Goal: Task Accomplishment & Management: Manage account settings

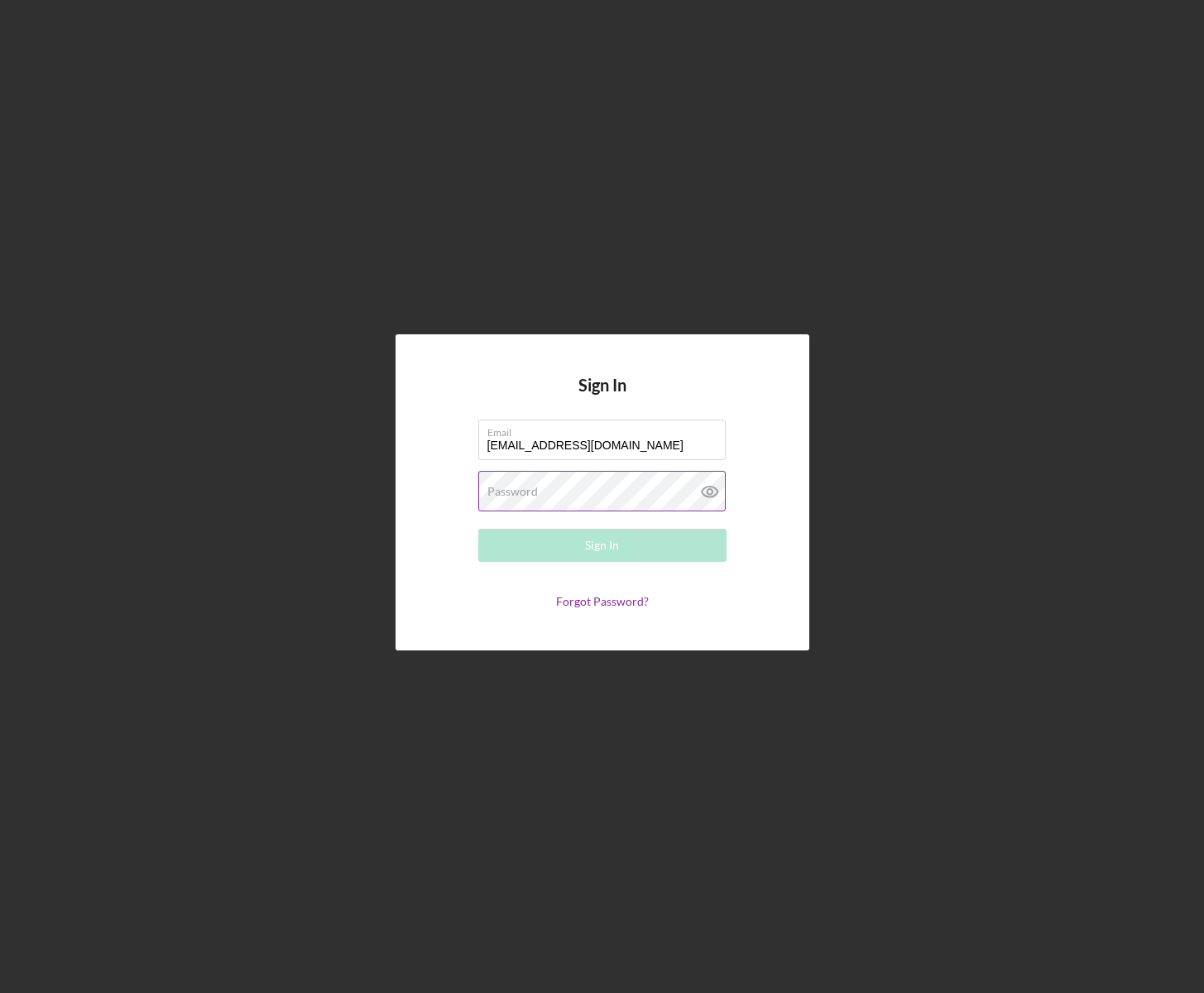
type input "[EMAIL_ADDRESS][DOMAIN_NAME]"
click at [578, 550] on button "Sign In" at bounding box center [602, 544] width 248 height 33
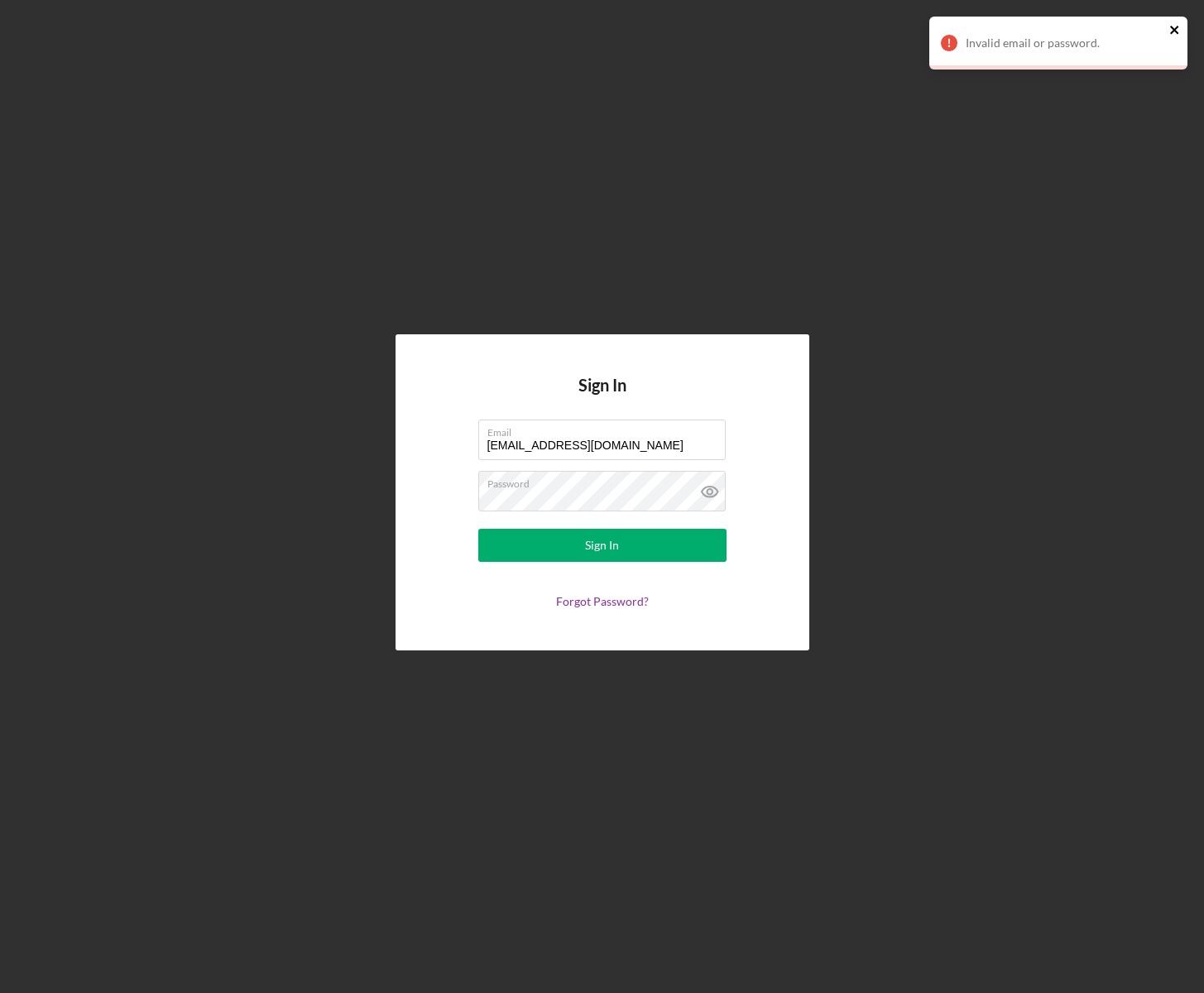
click at [1176, 30] on icon "close" at bounding box center [1175, 30] width 11 height 13
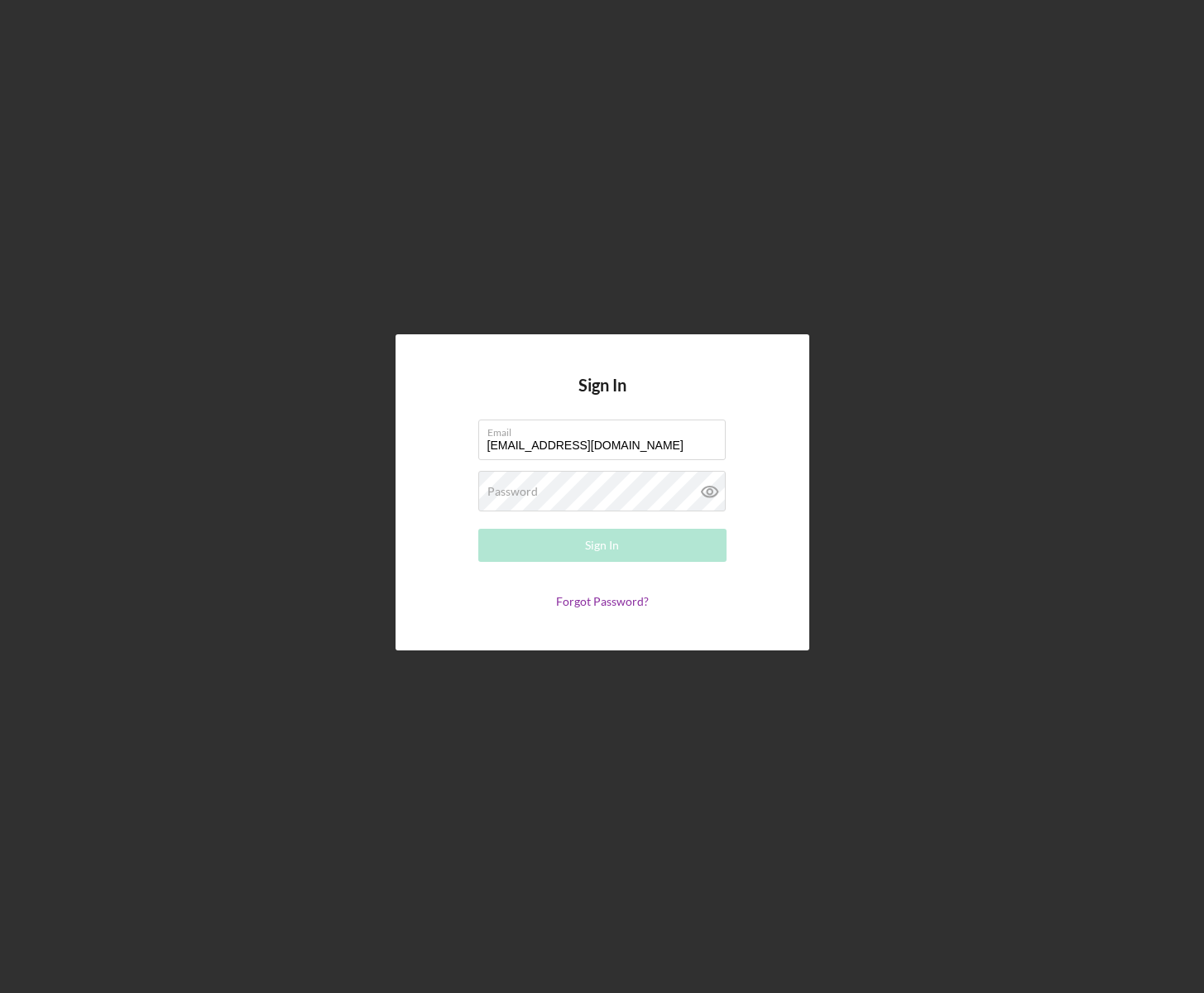
type input "[EMAIL_ADDRESS][DOMAIN_NAME]"
click at [609, 543] on div "Sign In" at bounding box center [602, 544] width 34 height 33
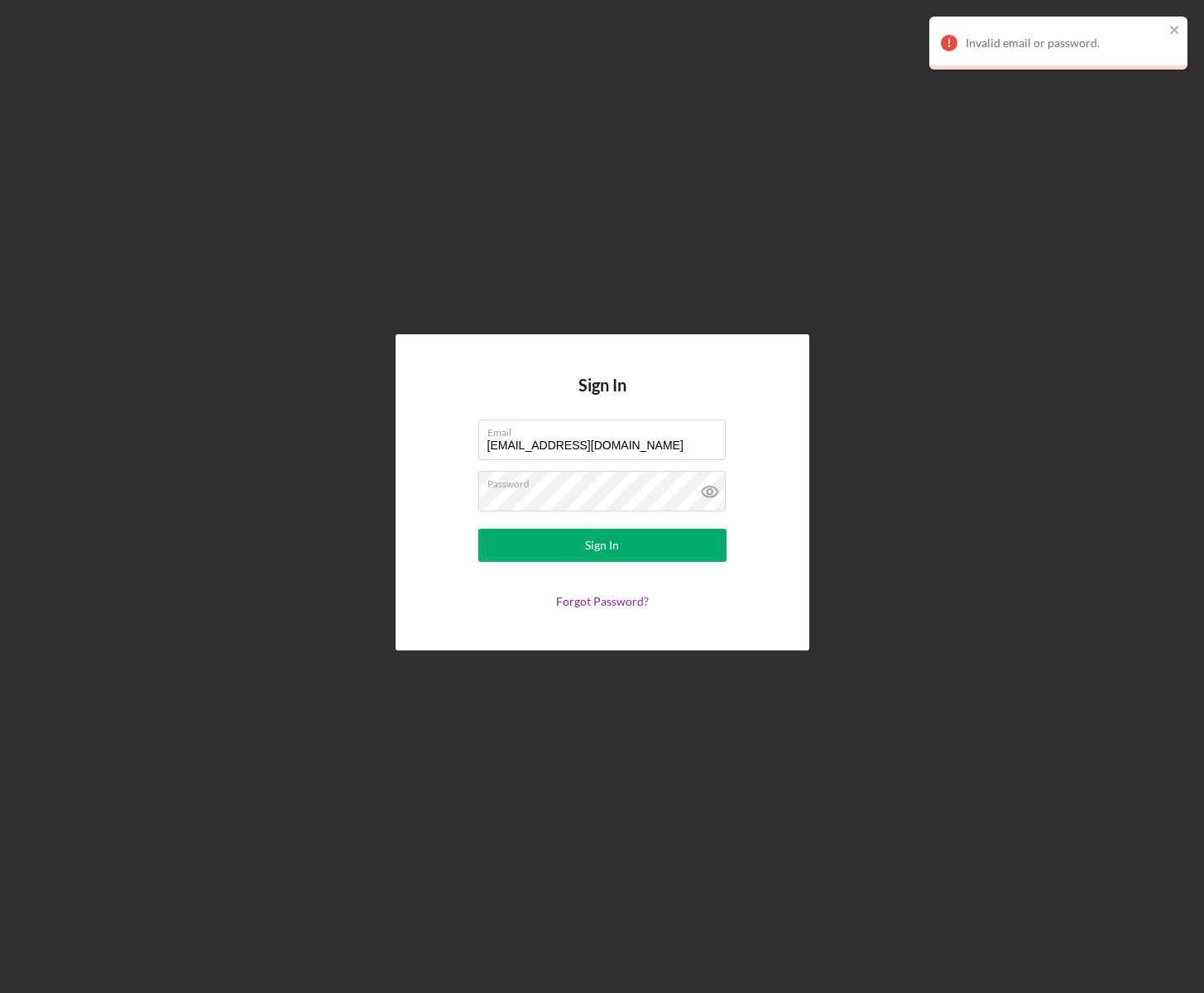
click at [632, 169] on div "Sign In Email hakobyantransporting@gmail.com Password Sign In Forgot Password?" at bounding box center [602, 492] width 1187 height 985
click at [618, 605] on link "Forgot Password?" at bounding box center [602, 601] width 93 height 14
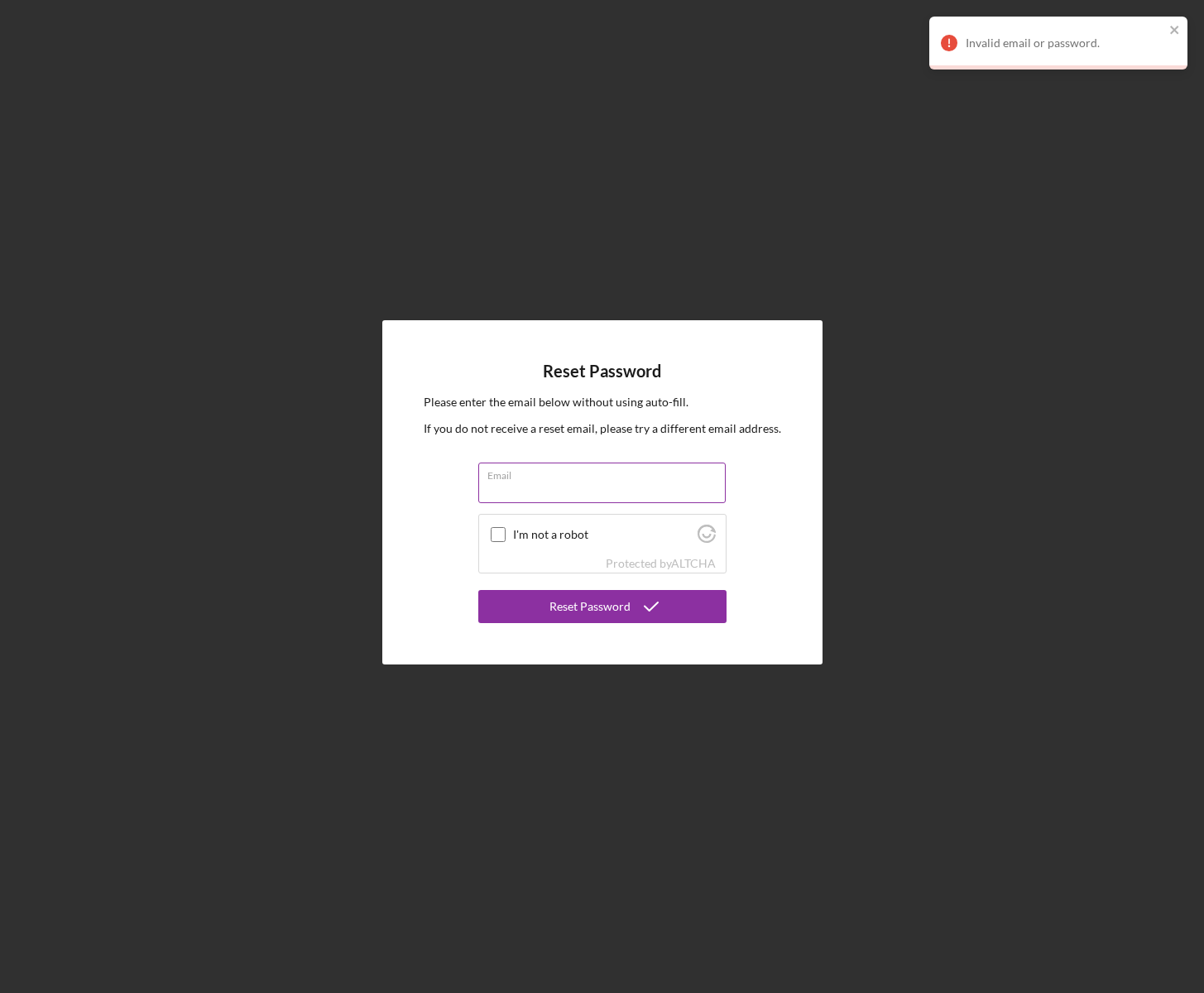
click at [533, 488] on input "Email" at bounding box center [601, 482] width 247 height 39
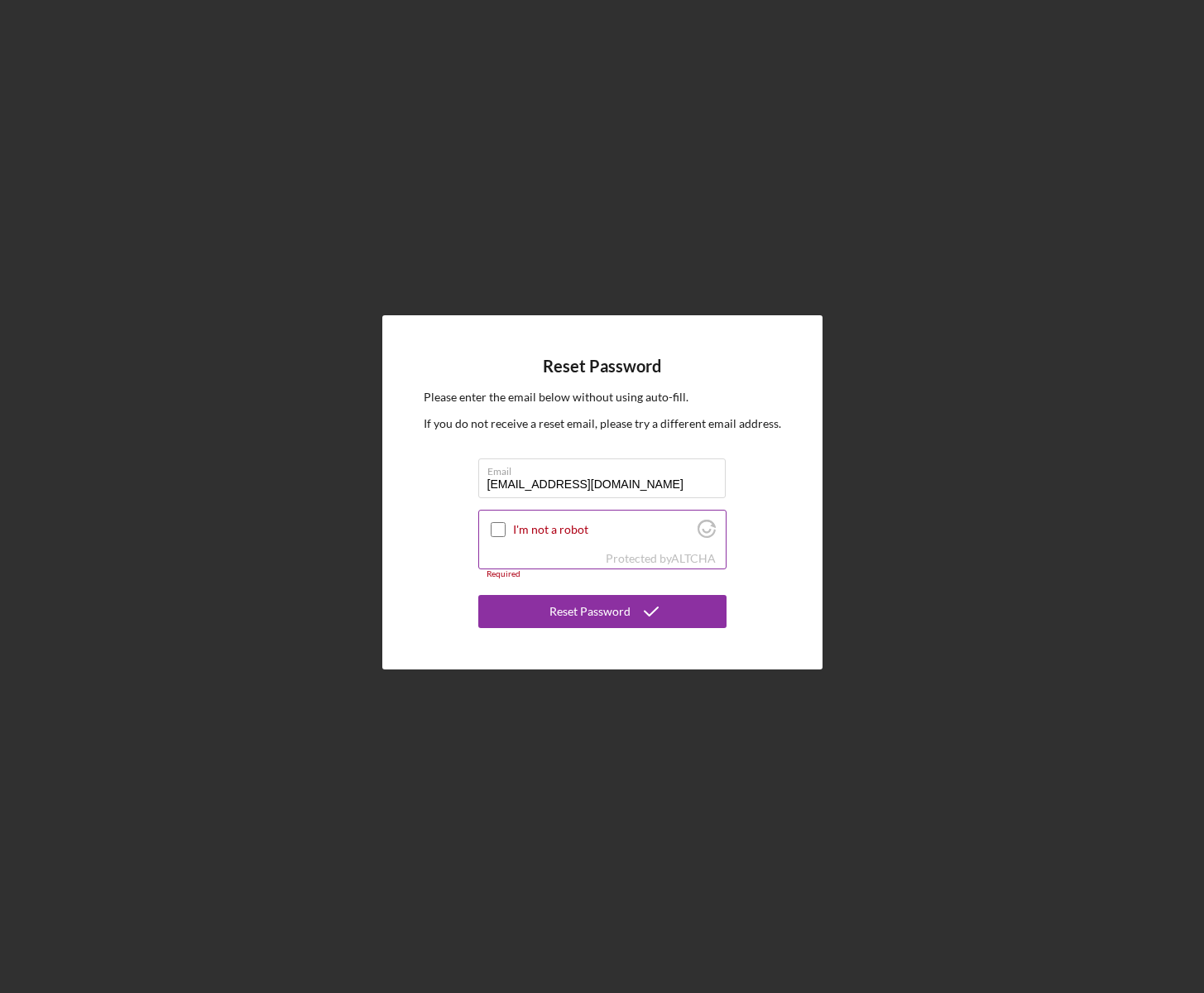
type input "[EMAIL_ADDRESS][DOMAIN_NAME]"
click at [501, 530] on input "I'm not a robot" at bounding box center [499, 529] width 15 height 15
checkbox input "true"
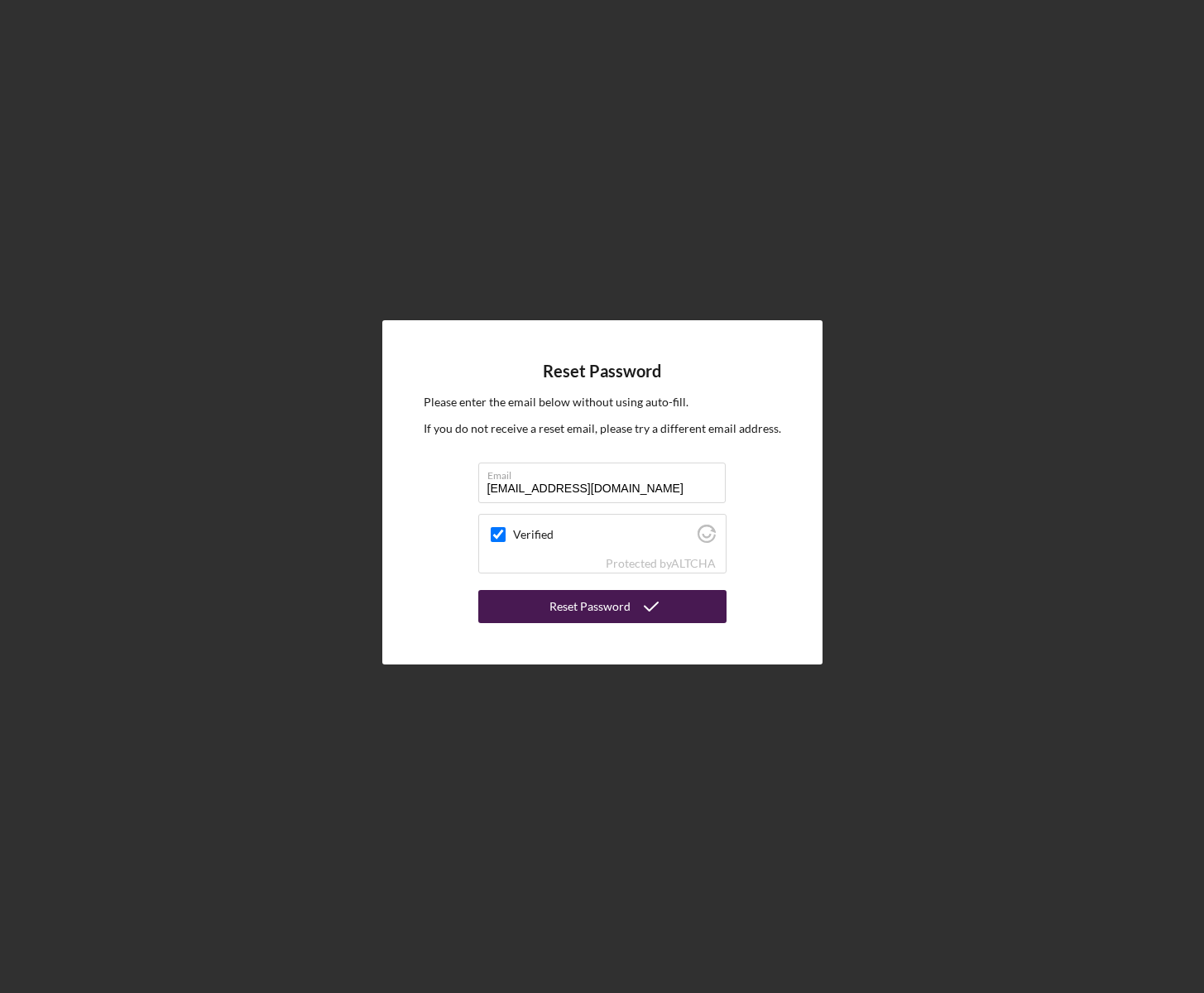
click at [605, 611] on div "Reset Password" at bounding box center [590, 606] width 81 height 33
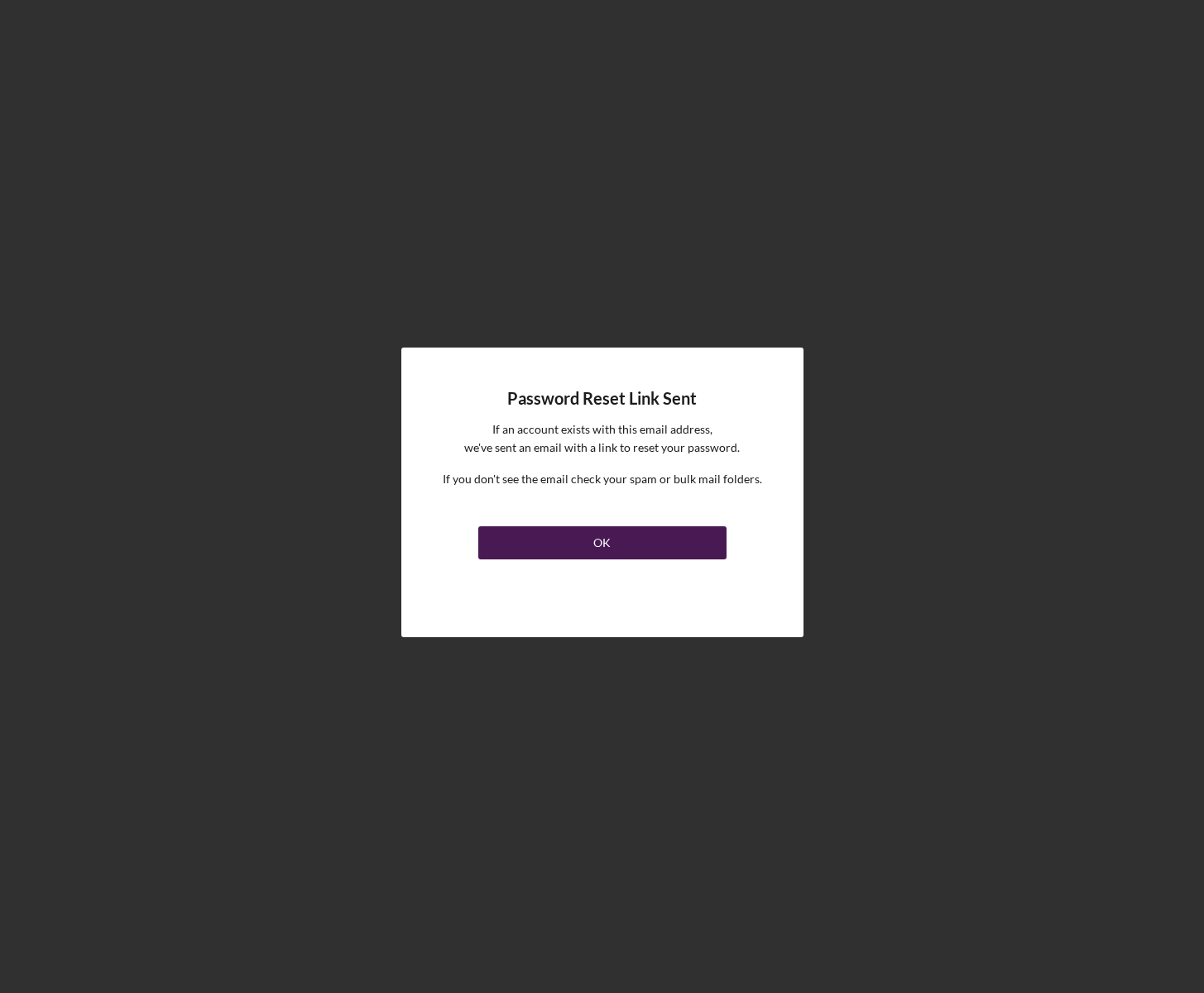
click at [607, 547] on div "OK" at bounding box center [602, 543] width 17 height 33
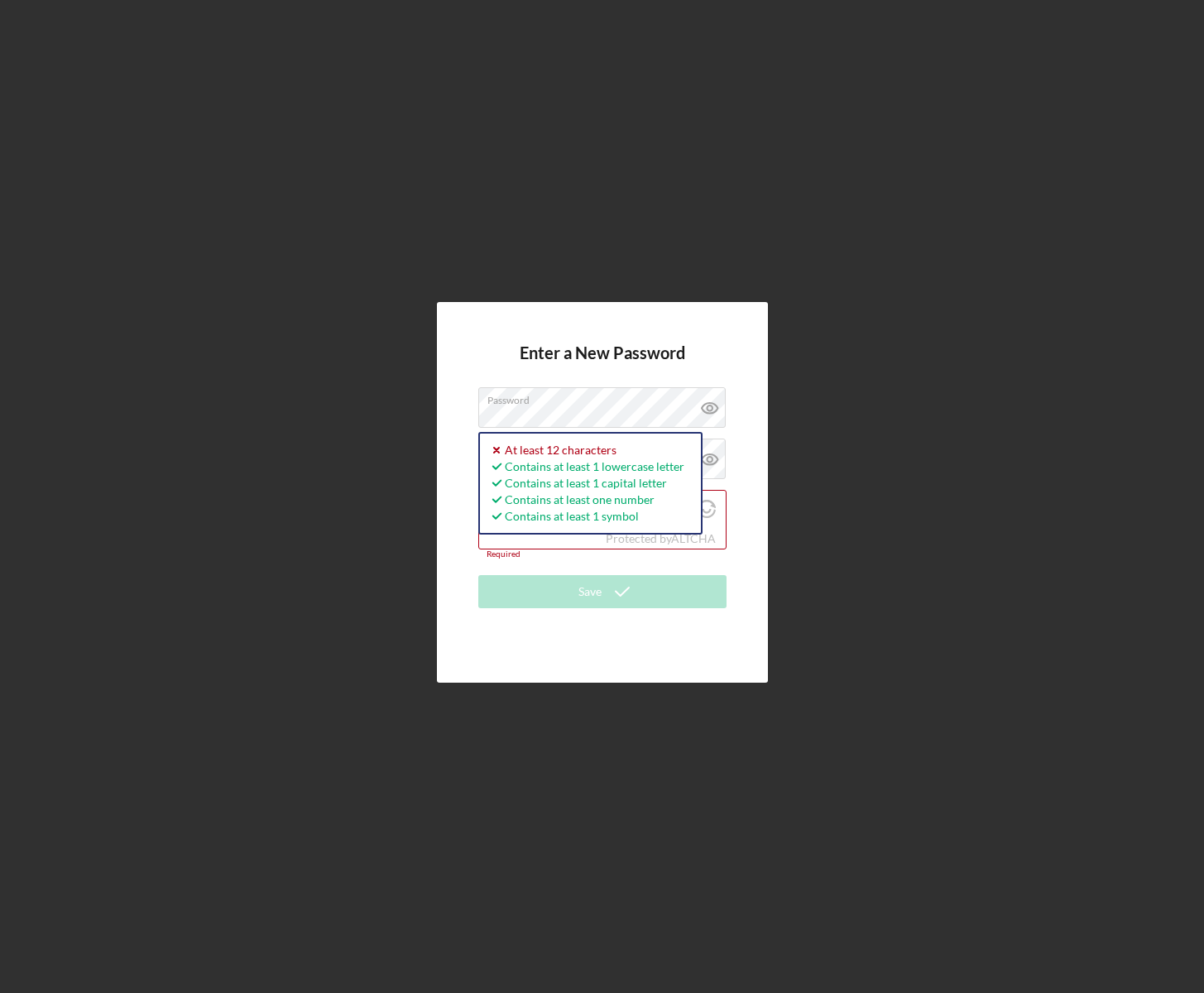
click at [702, 345] on form "Enter a New Password Password Password must be at least 12 characters. Icon/ico…" at bounding box center [602, 492] width 248 height 298
click at [705, 338] on div "Enter a New Password Password At least 12 characters Contains at least 1 lowerc…" at bounding box center [603, 492] width 331 height 381
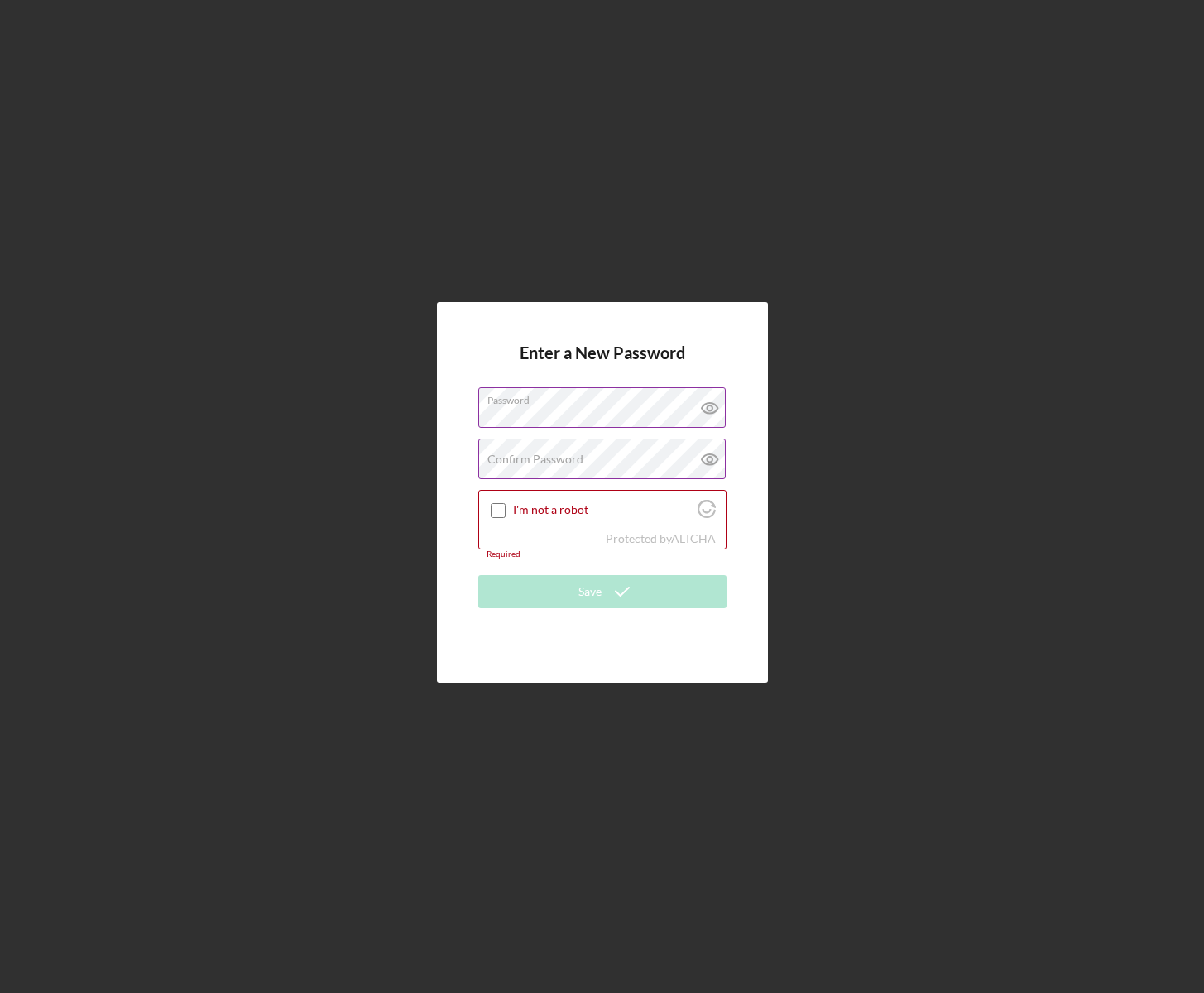
click at [568, 462] on label "Confirm Password" at bounding box center [535, 459] width 96 height 13
click at [499, 511] on input "I'm not a robot" at bounding box center [499, 511] width 15 height 15
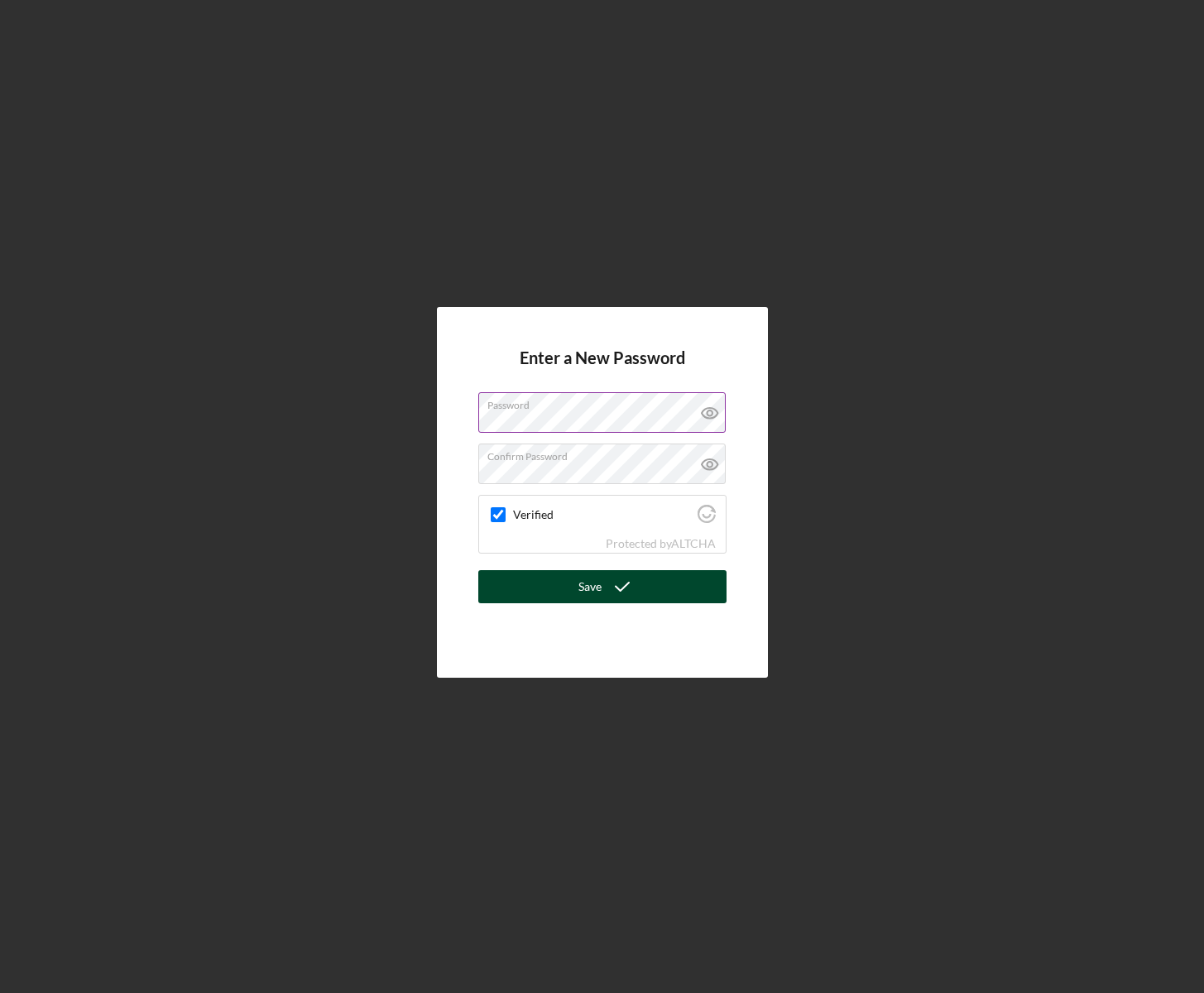
click at [604, 594] on icon "submit" at bounding box center [623, 587] width 41 height 41
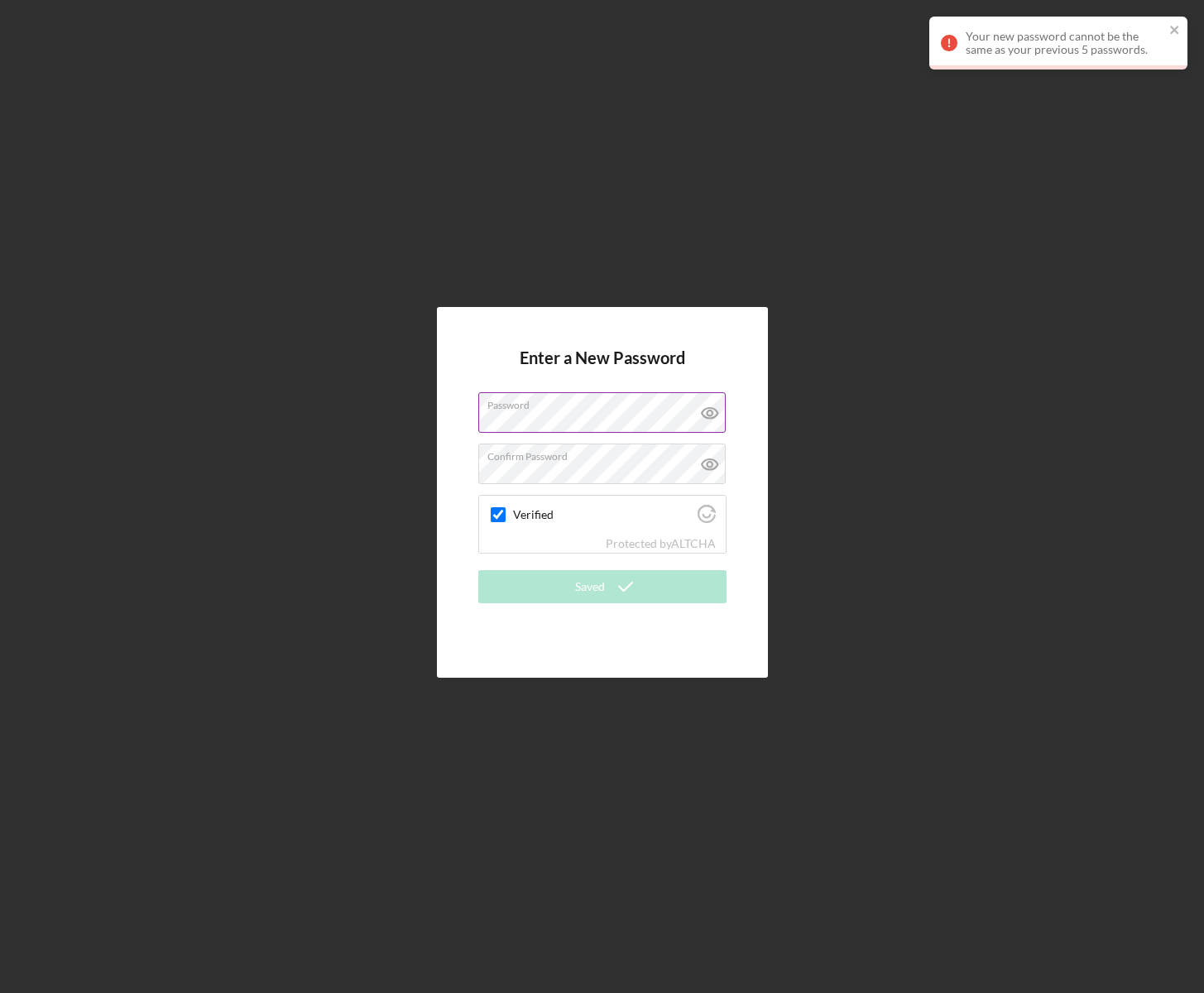
click at [597, 408] on label "Password" at bounding box center [606, 402] width 238 height 18
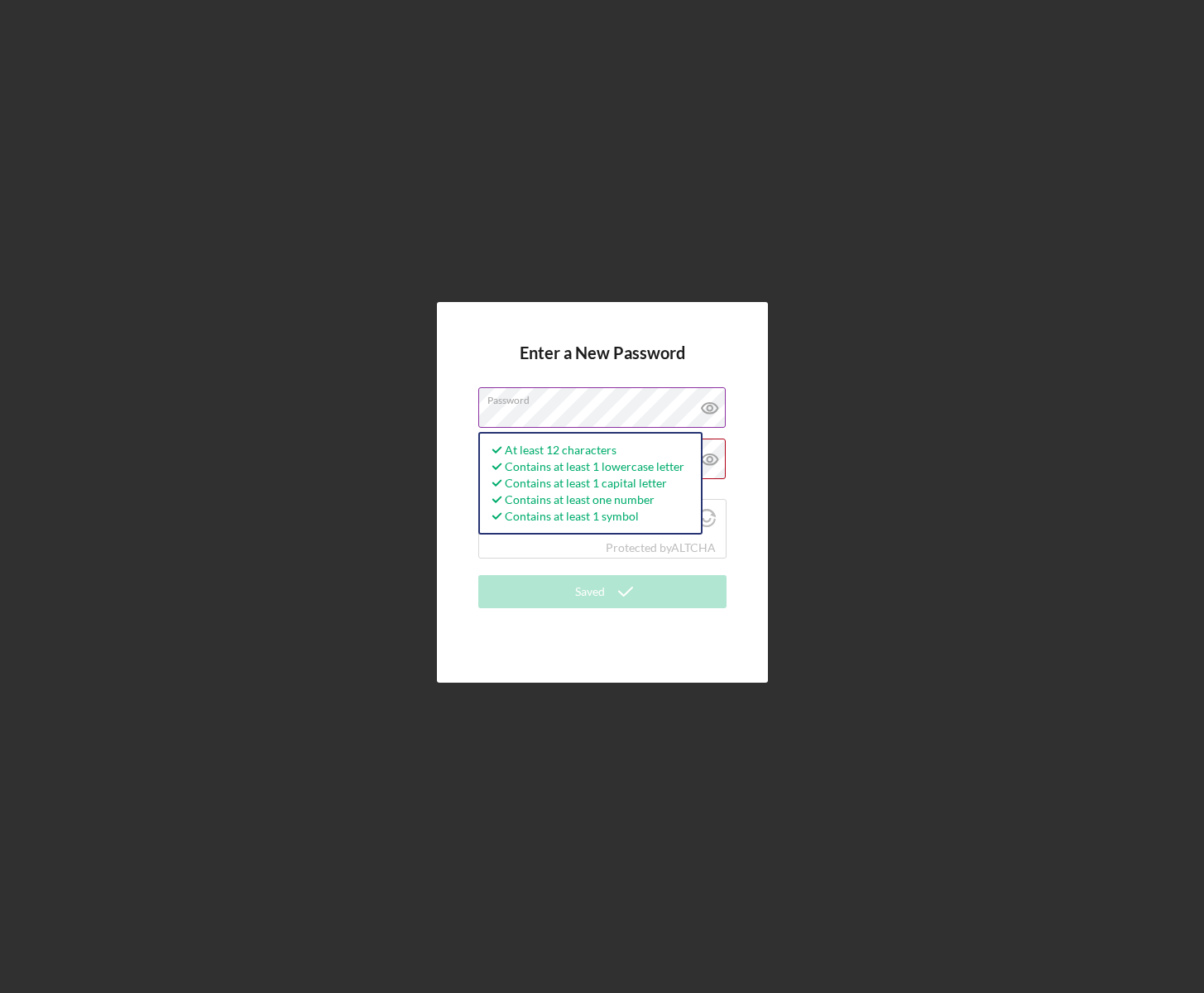
click at [705, 409] on icon at bounding box center [710, 408] width 41 height 41
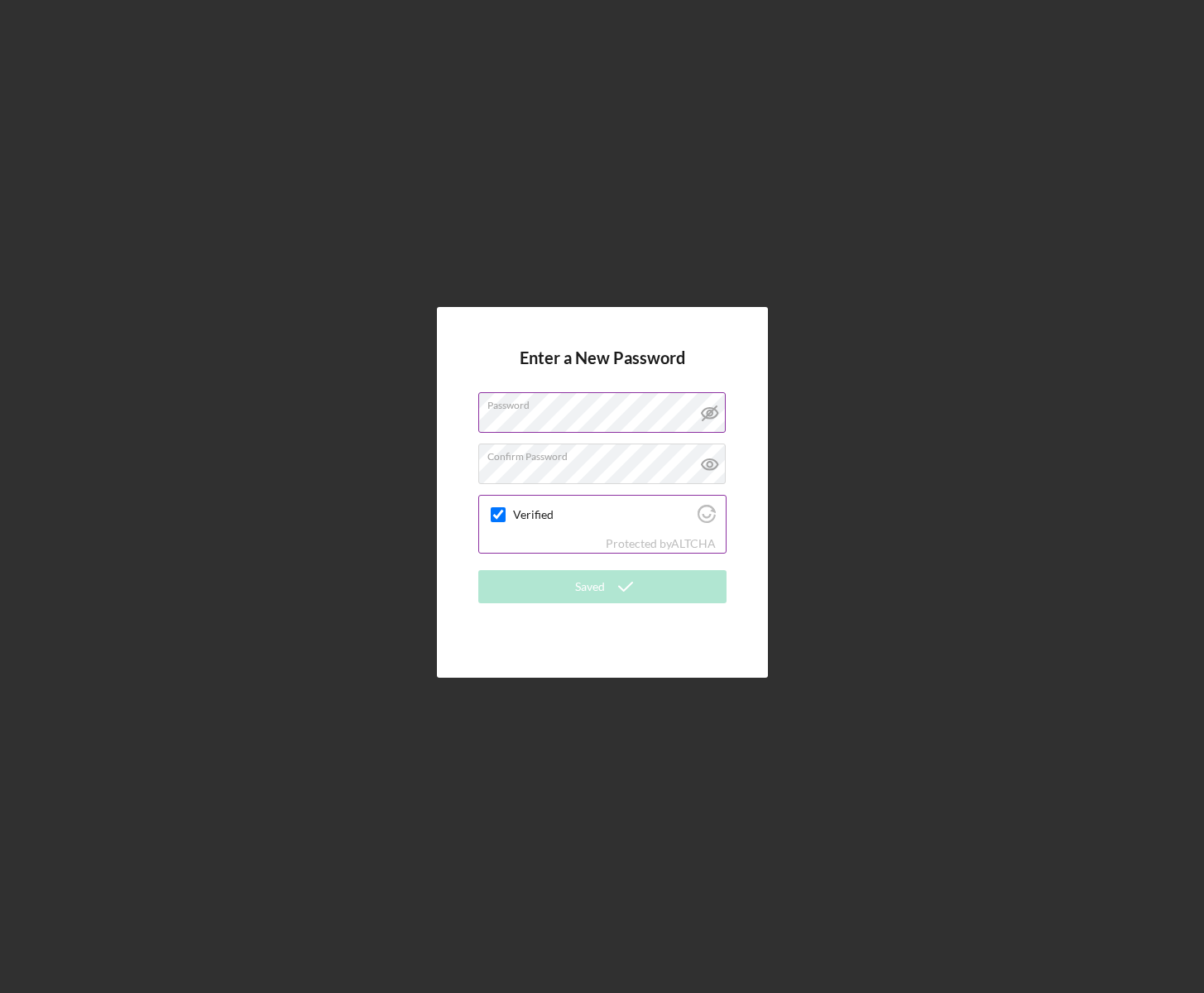
click at [502, 515] on input "Verified" at bounding box center [499, 514] width 15 height 15
checkbox input "true"
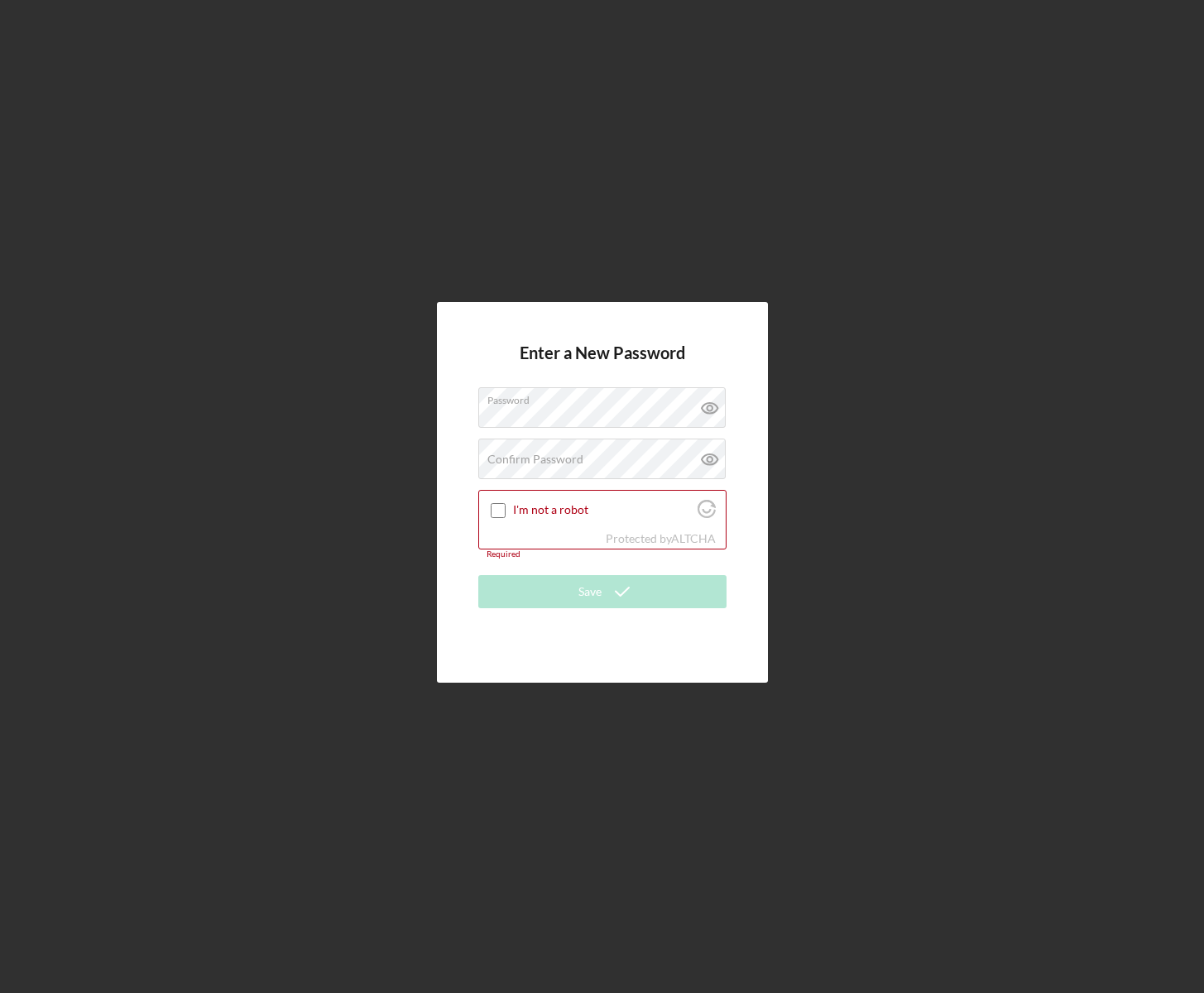
click at [721, 345] on form "Enter a New Password Password Confirm Password Passwords do not match. I'm not …" at bounding box center [602, 492] width 248 height 298
click at [492, 512] on input "I'm not a robot" at bounding box center [499, 511] width 15 height 15
checkbox input "true"
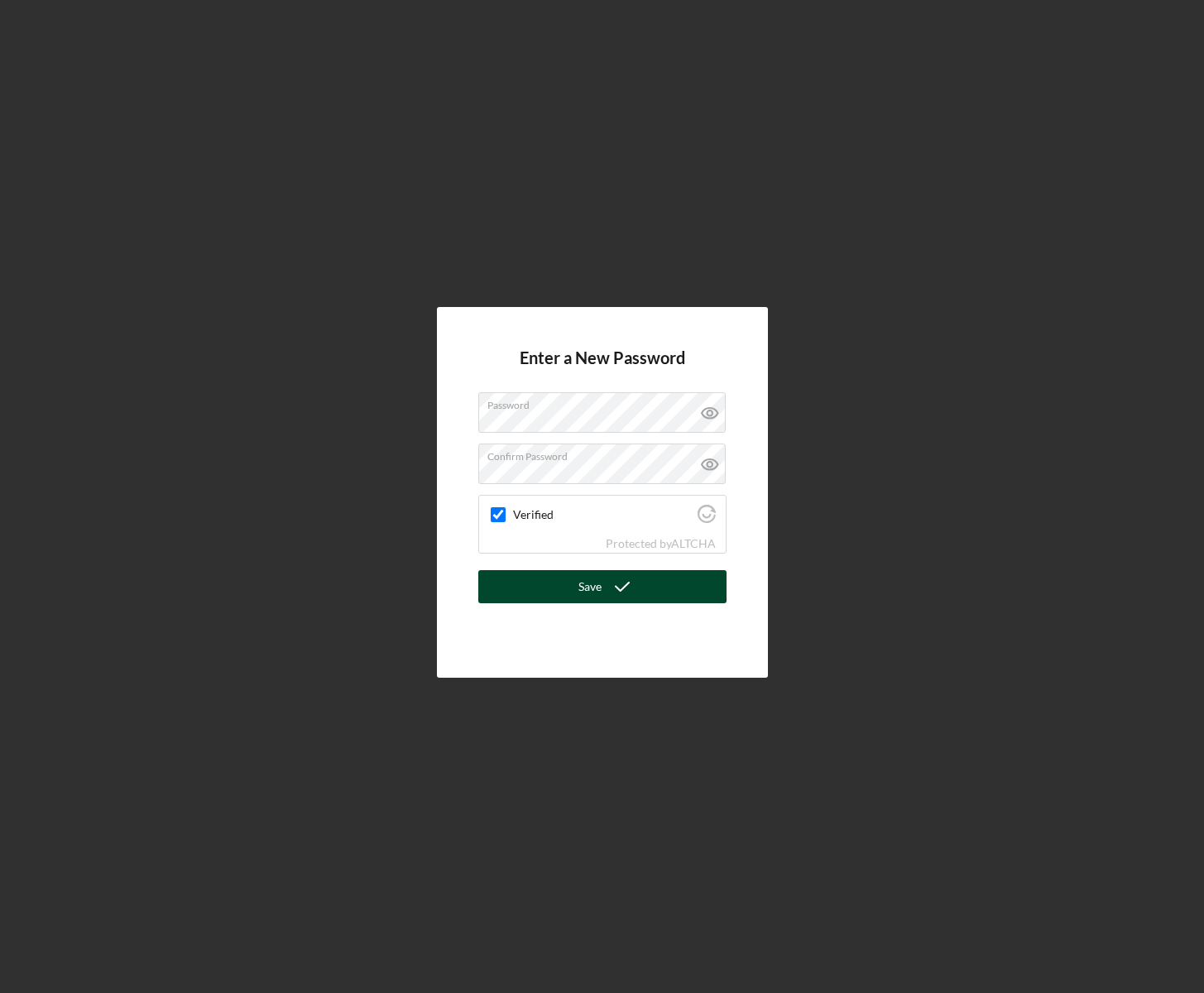
click at [610, 595] on icon "submit" at bounding box center [623, 587] width 41 height 41
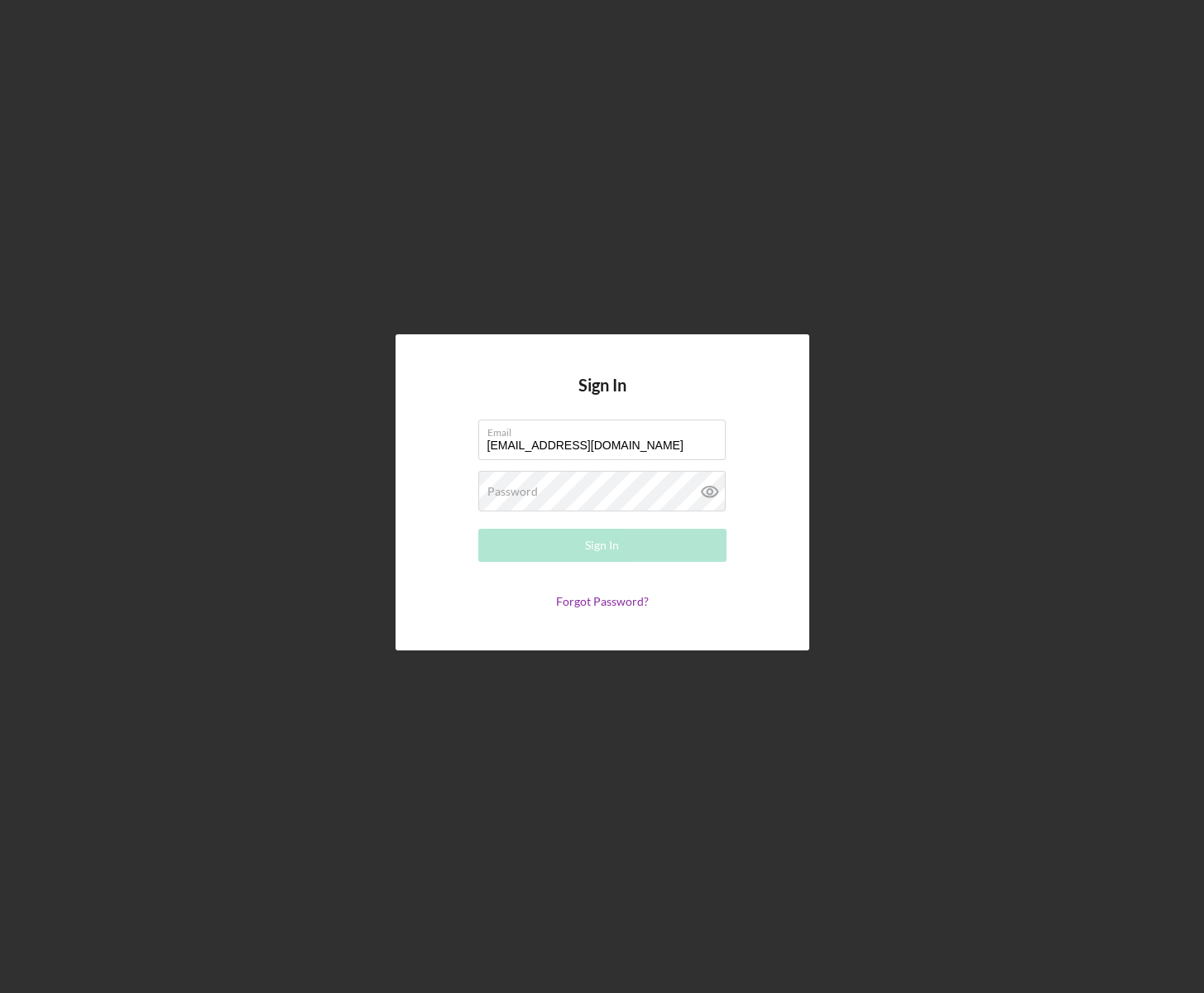
type input "[EMAIL_ADDRESS][DOMAIN_NAME]"
click at [584, 540] on button "Sign In" at bounding box center [602, 544] width 248 height 33
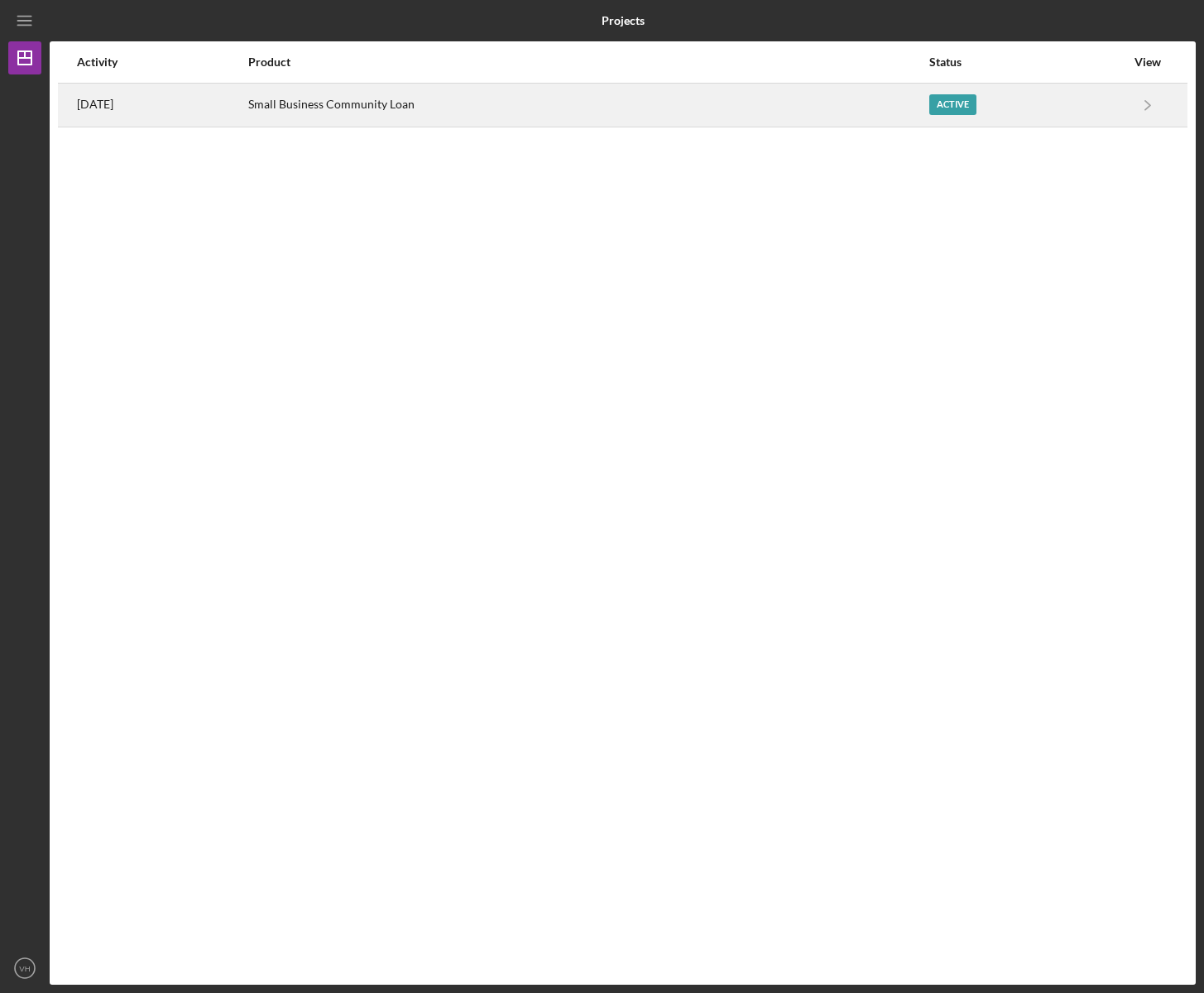
click at [1038, 101] on div "Active" at bounding box center [1027, 105] width 196 height 41
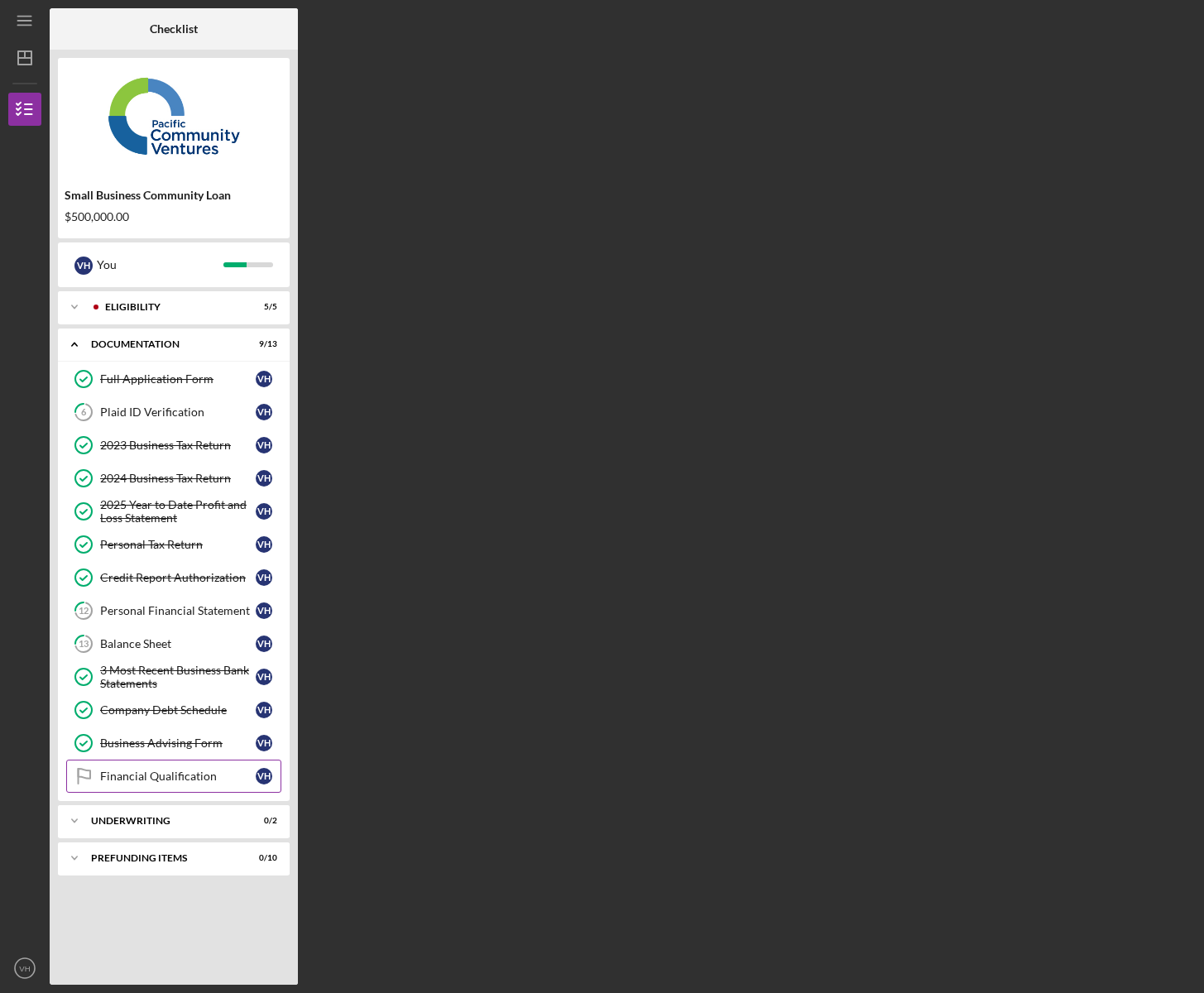
click at [157, 785] on link "Financial Qualification Financial Qualification V H" at bounding box center [173, 776] width 215 height 33
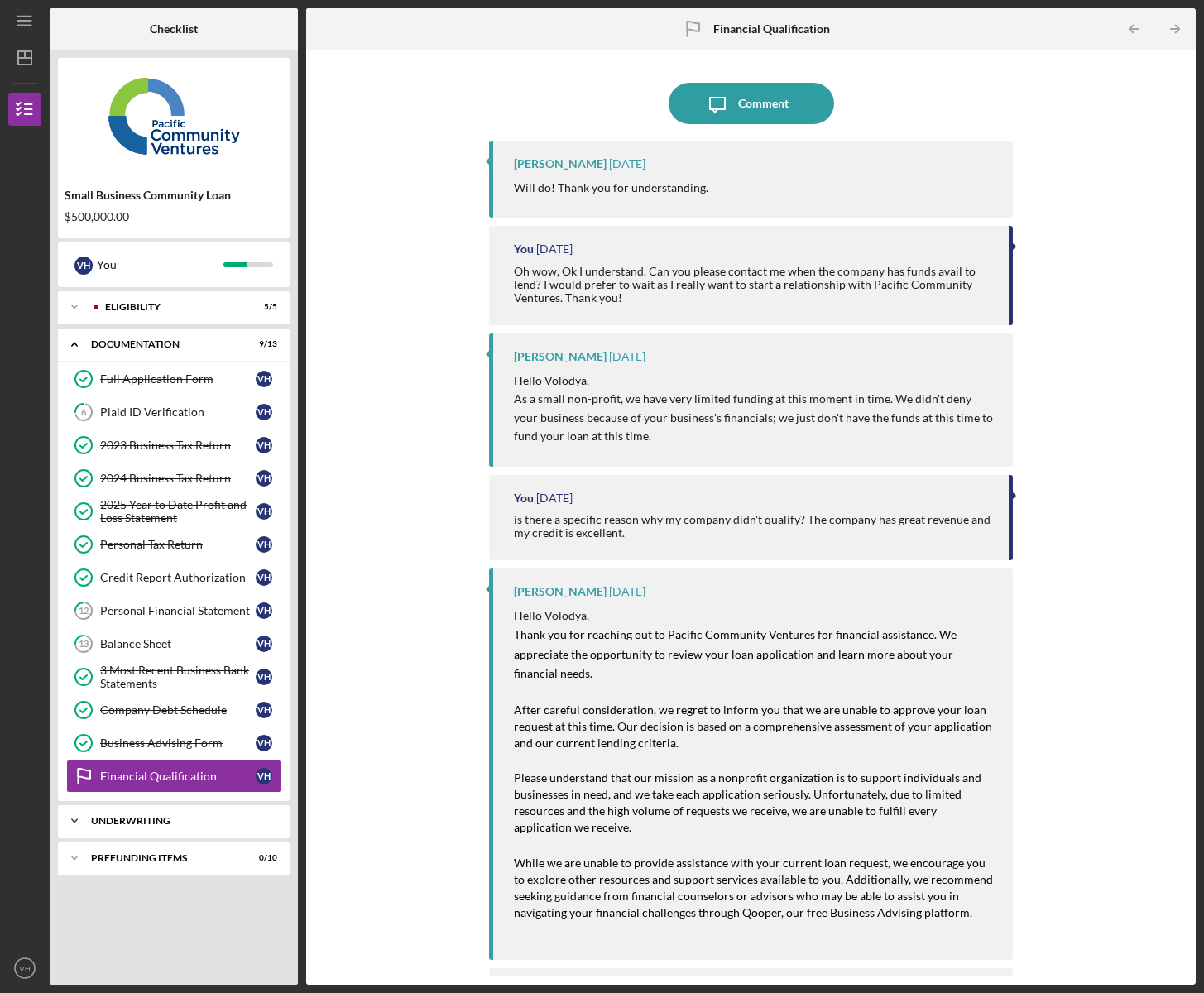
click at [157, 822] on div "Underwriting" at bounding box center [180, 820] width 178 height 10
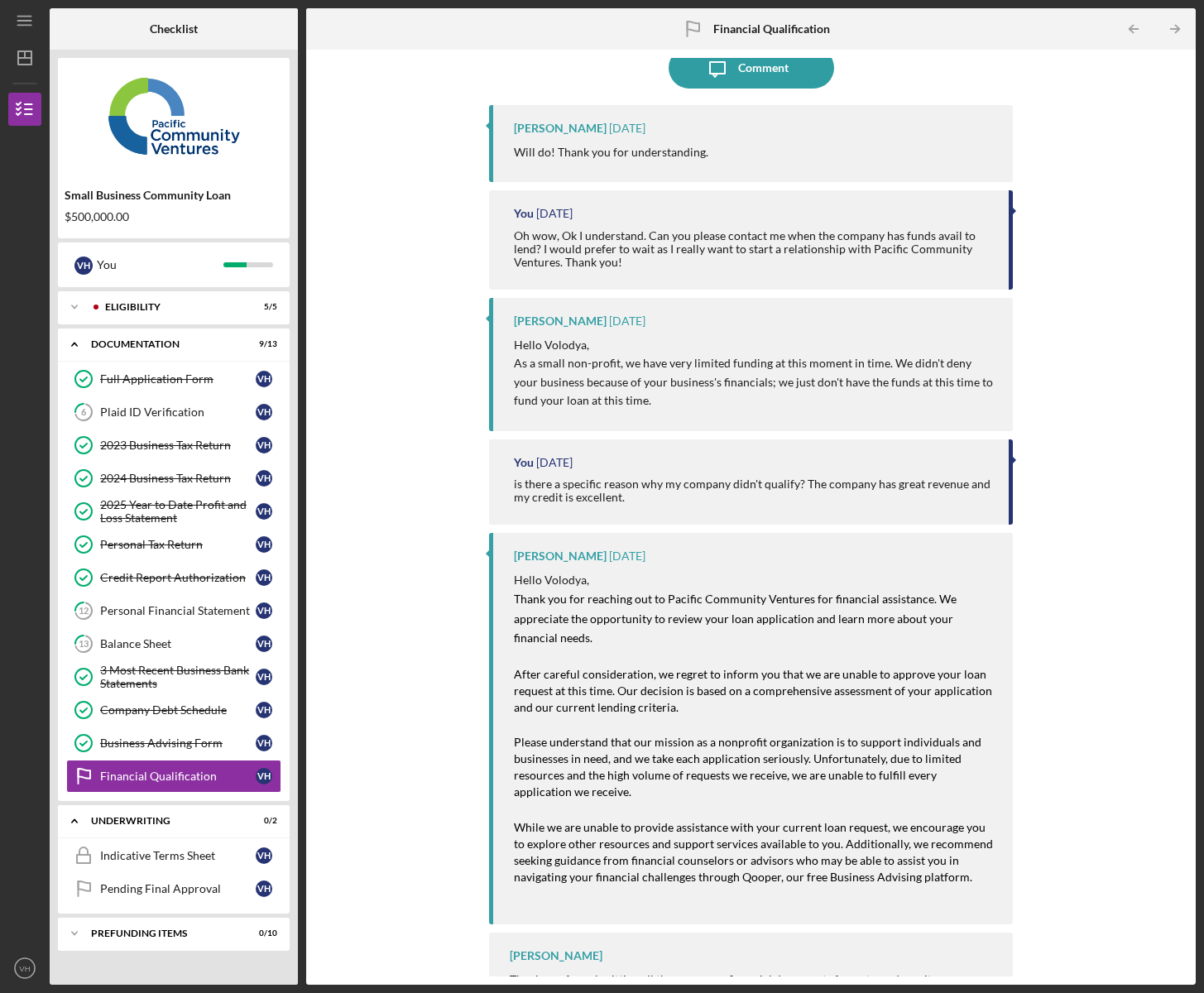
scroll to position [56, 0]
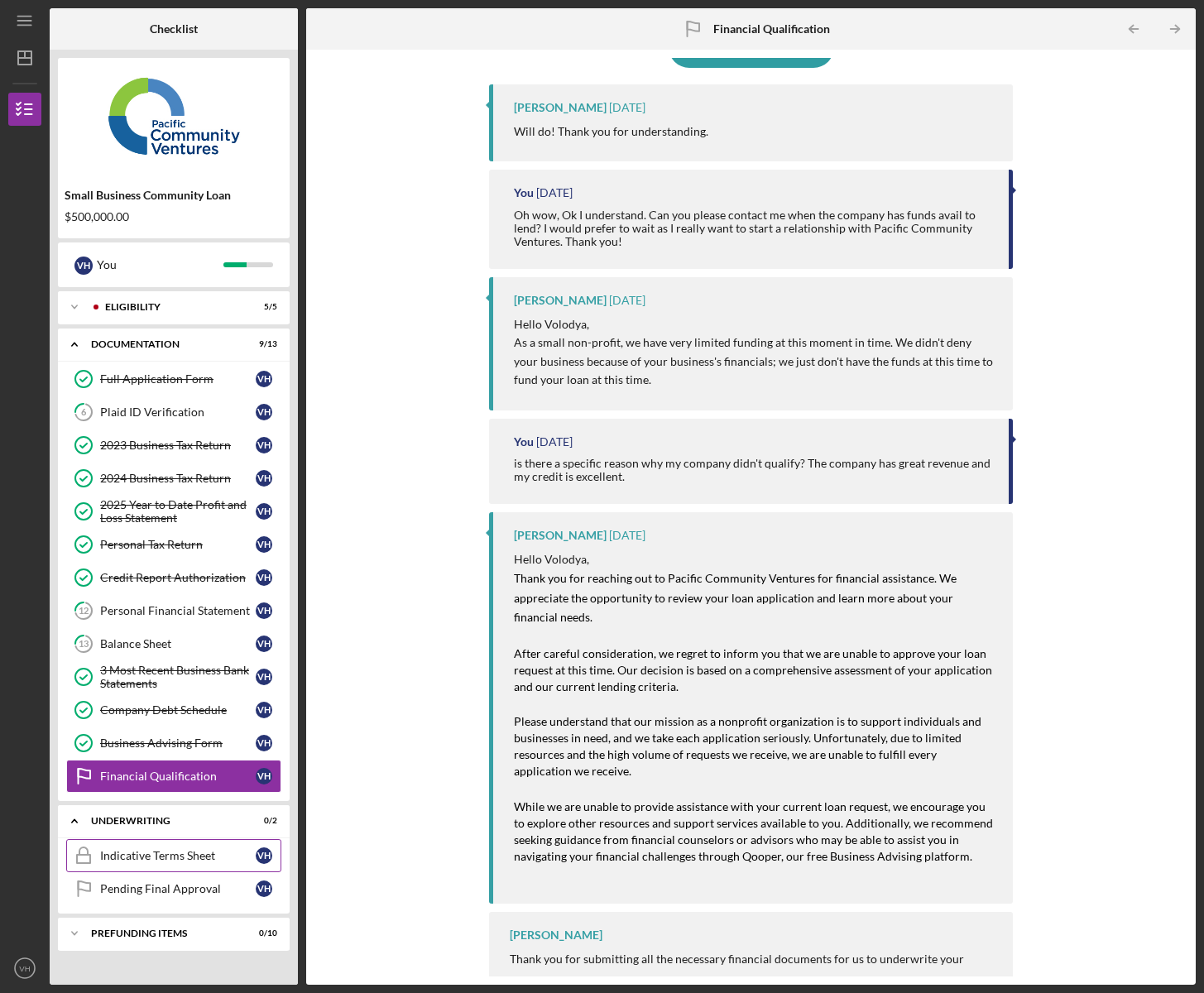
click at [170, 860] on div "Indicative Terms Sheet" at bounding box center [177, 856] width 155 height 13
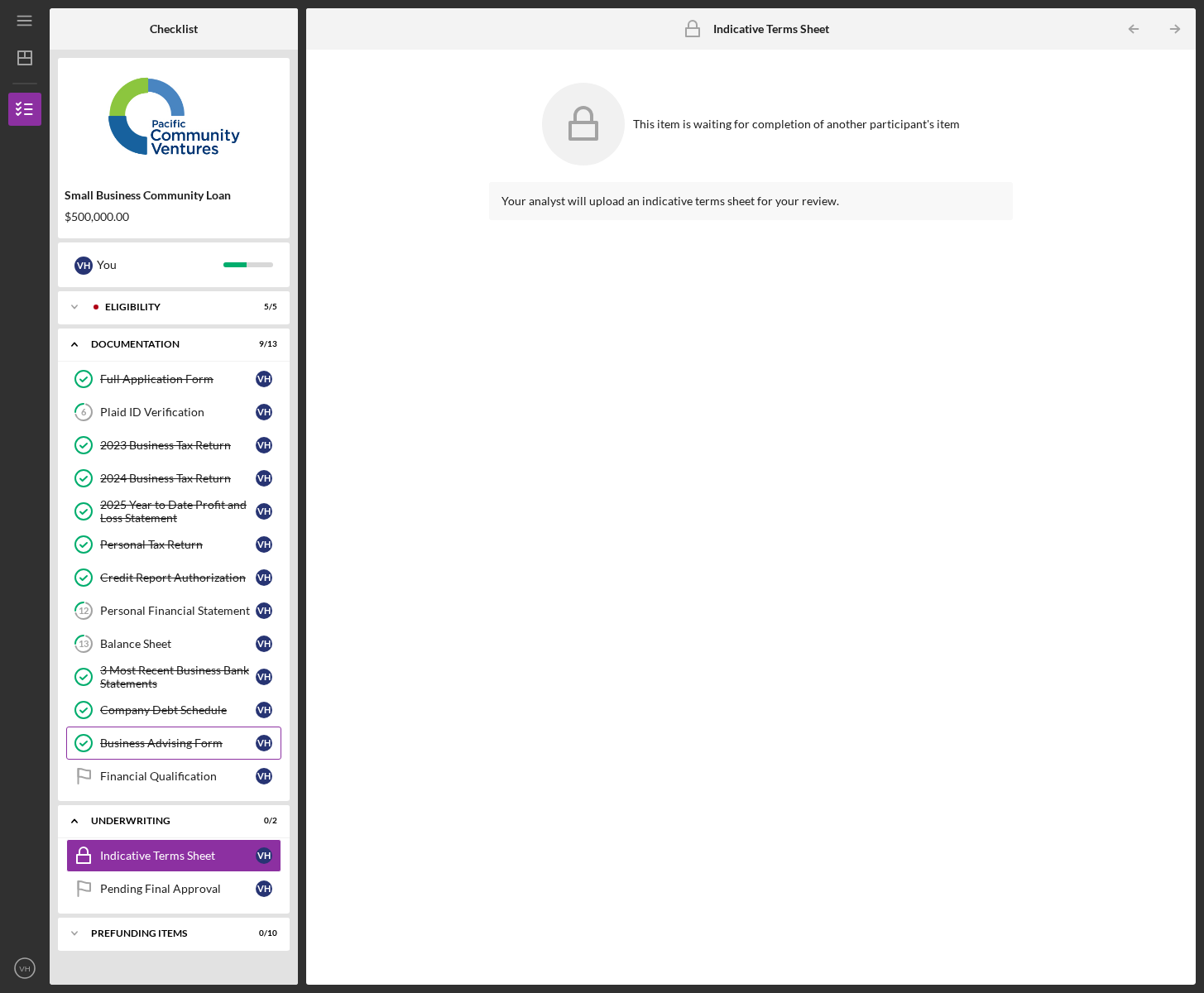
click at [148, 746] on div "Business Advising Form" at bounding box center [177, 743] width 155 height 13
